Goal: Connect with others: Connect with others

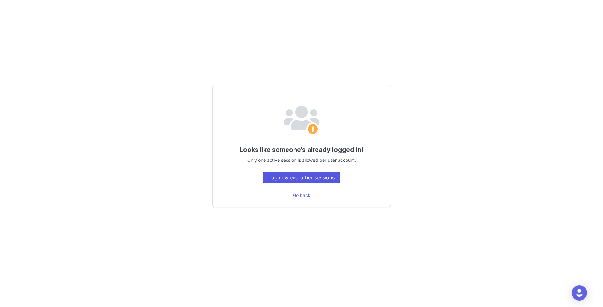
click at [278, 178] on button "Log in & end other sessions" at bounding box center [301, 176] width 77 height 11
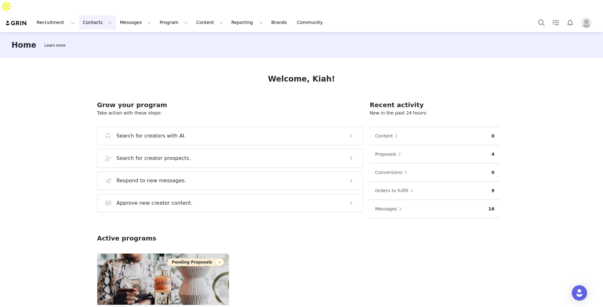
click at [88, 15] on button "Contacts Contacts" at bounding box center [97, 22] width 37 height 14
click at [125, 15] on button "Messages Messages" at bounding box center [135, 22] width 39 height 14
click at [120, 43] on p "Inbox" at bounding box center [120, 40] width 12 height 7
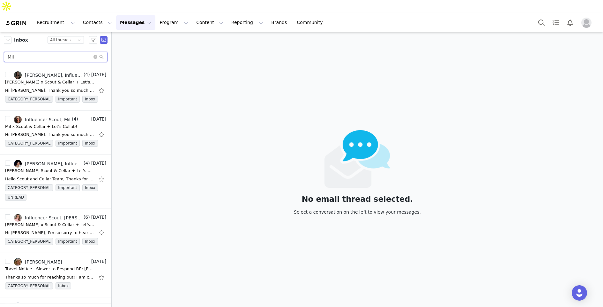
click at [46, 52] on input "Mil" at bounding box center [56, 57] width 104 height 10
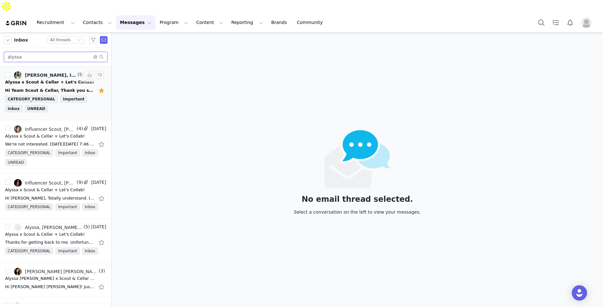
type input "alyssa"
click at [53, 79] on div "Alyssa x Scout & Cellar + Let's Collab!" at bounding box center [49, 82] width 89 height 6
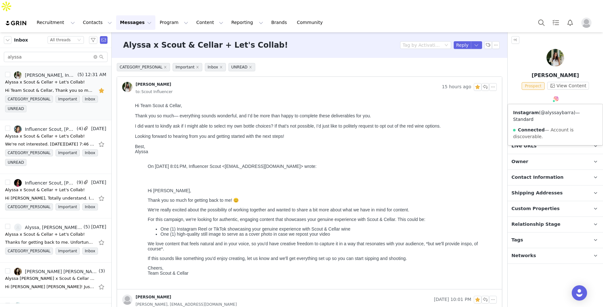
click at [554, 110] on link "@alyssaybarra" at bounding box center [557, 112] width 33 height 5
